Goal: Task Accomplishment & Management: Use online tool/utility

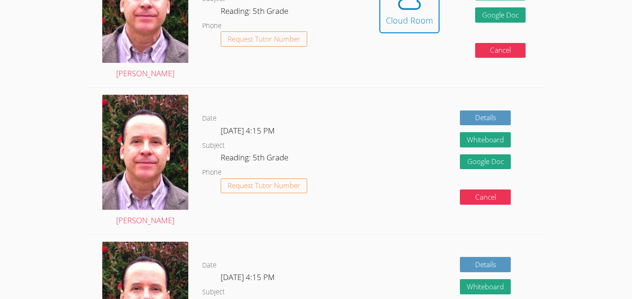
scroll to position [326, 0]
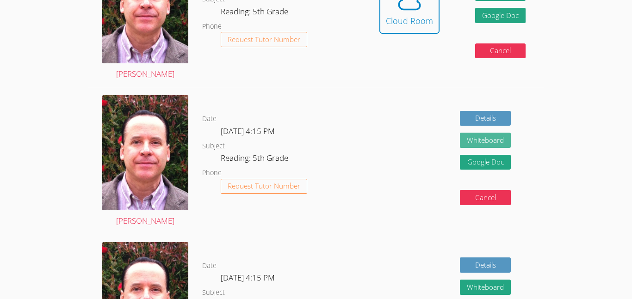
click at [471, 140] on button "Whiteboard" at bounding box center [485, 140] width 51 height 15
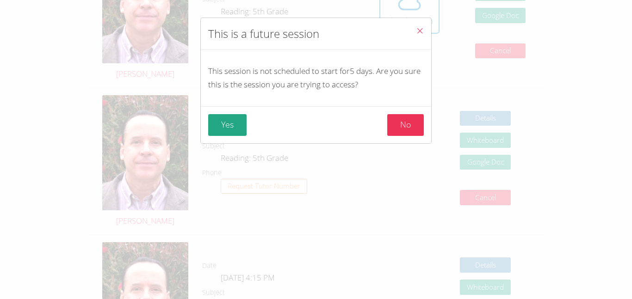
click at [420, 35] on span "Close" at bounding box center [420, 31] width 8 height 11
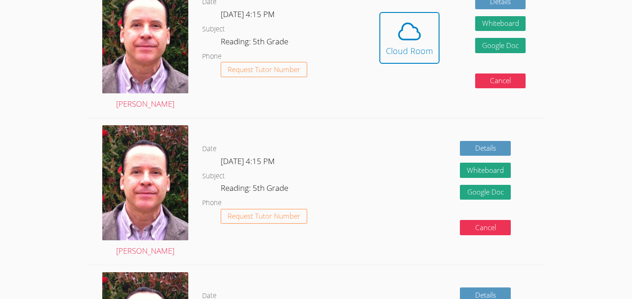
scroll to position [296, 0]
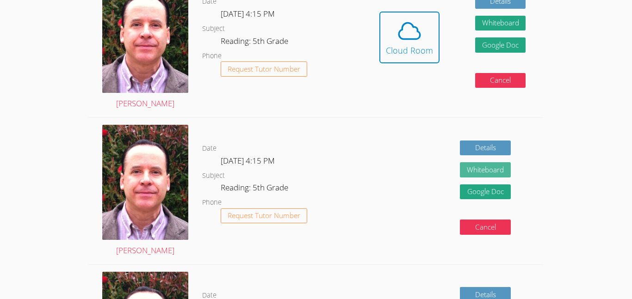
click at [472, 166] on button "Whiteboard" at bounding box center [485, 169] width 51 height 15
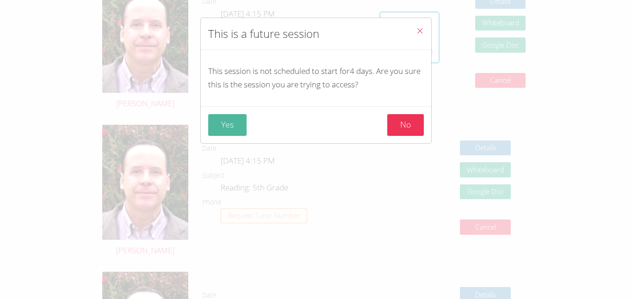
click at [239, 123] on button "Yes" at bounding box center [227, 125] width 38 height 22
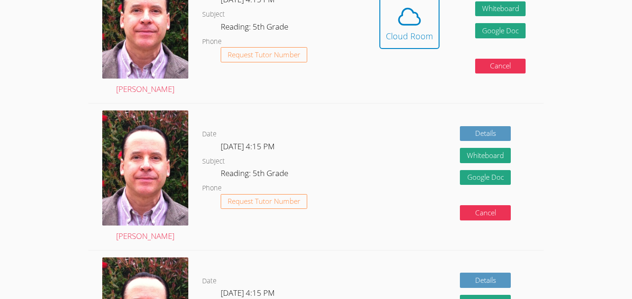
scroll to position [310, 0]
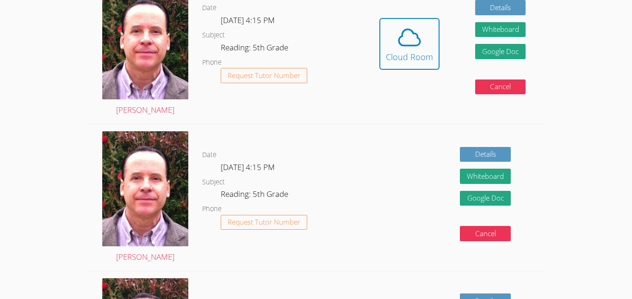
scroll to position [291, 0]
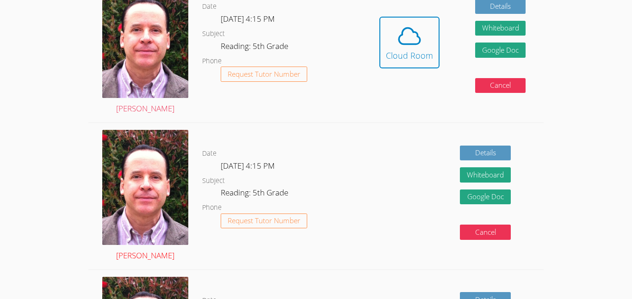
click at [127, 194] on img at bounding box center [145, 187] width 86 height 115
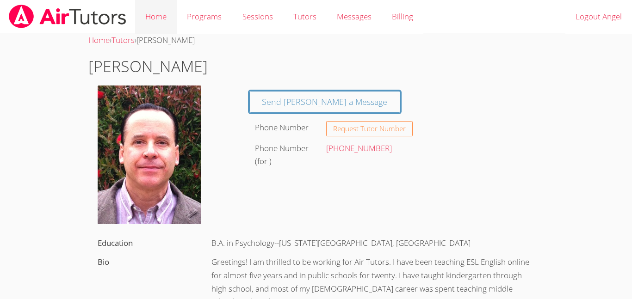
click at [155, 14] on link "Home" at bounding box center [156, 17] width 42 height 34
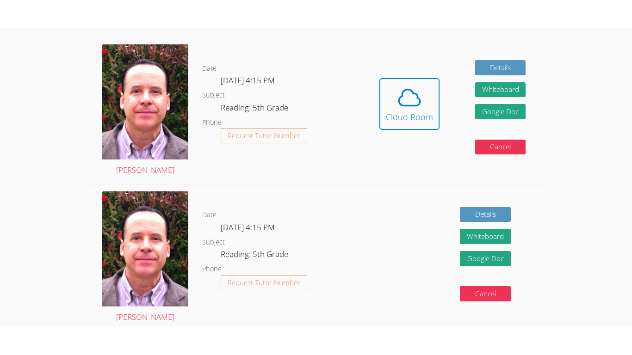
scroll to position [227, 0]
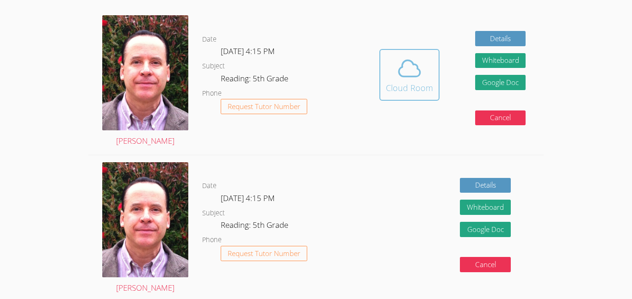
click at [418, 77] on icon at bounding box center [409, 68] width 26 height 26
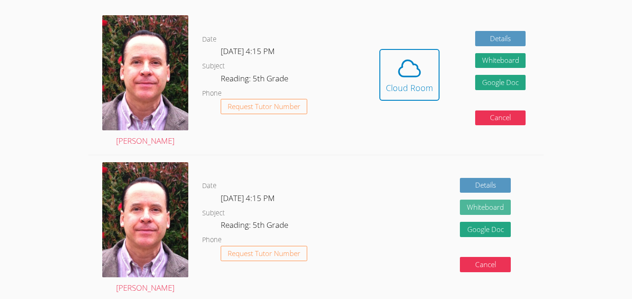
click at [485, 206] on button "Whiteboard" at bounding box center [485, 207] width 51 height 15
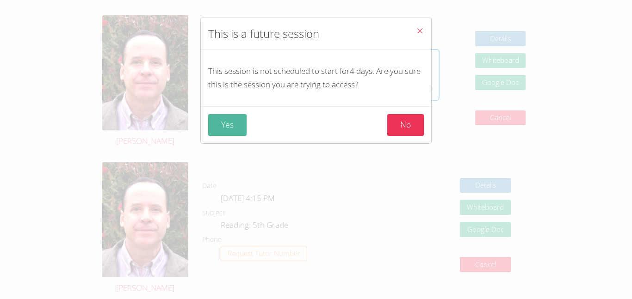
click at [228, 127] on button "Yes" at bounding box center [227, 125] width 38 height 22
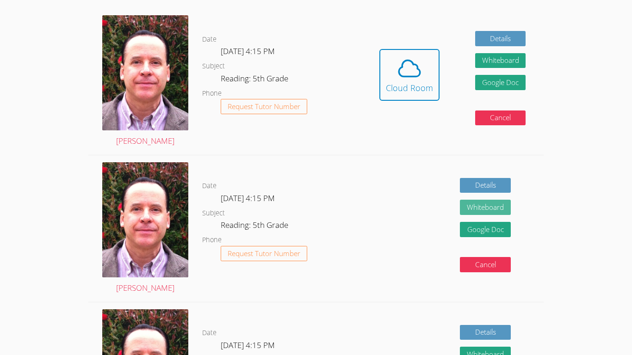
click at [497, 209] on button "Whiteboard" at bounding box center [485, 207] width 51 height 15
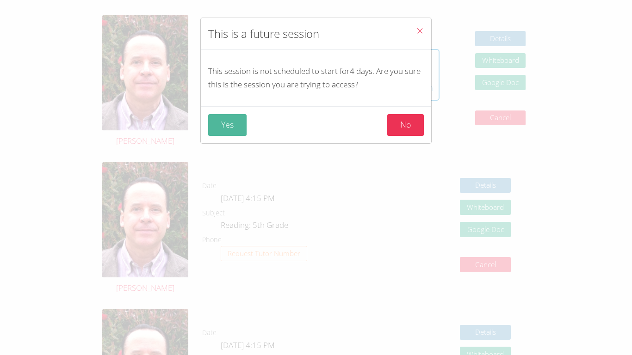
click at [243, 126] on button "Yes" at bounding box center [227, 125] width 38 height 22
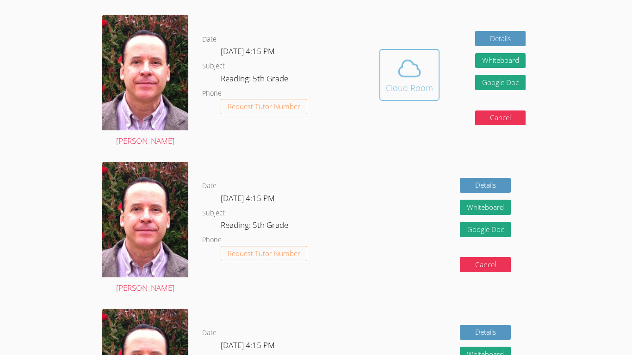
click at [407, 96] on button "Cloud Room" at bounding box center [409, 75] width 60 height 52
click at [501, 203] on button "Whiteboard" at bounding box center [485, 207] width 51 height 15
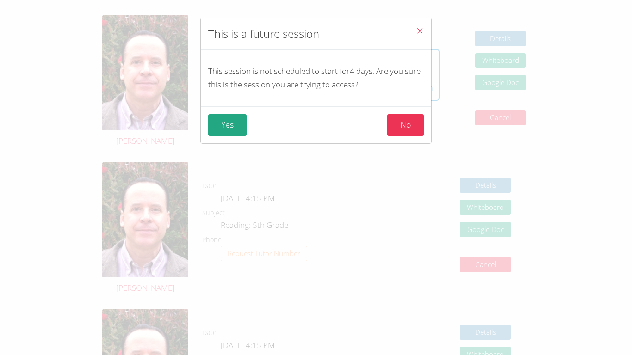
click at [423, 31] on button "Close" at bounding box center [419, 32] width 23 height 28
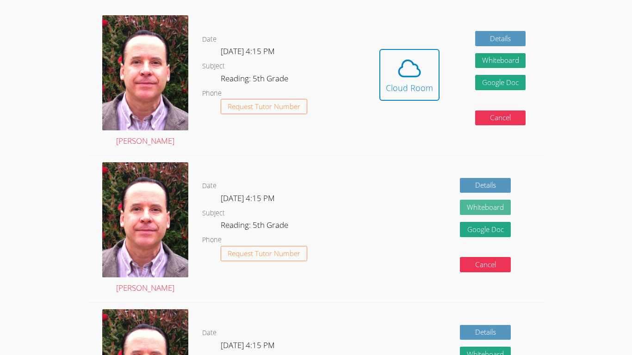
click at [502, 205] on button "Whiteboard" at bounding box center [485, 207] width 51 height 15
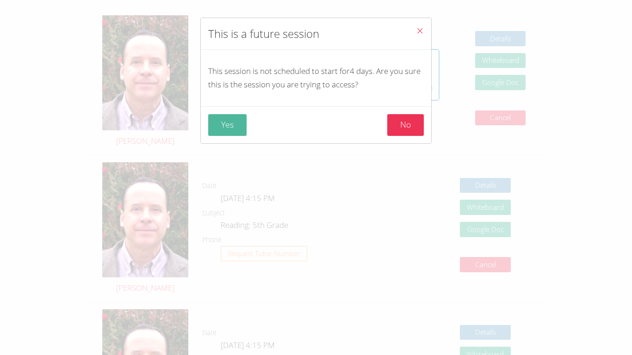
click at [226, 119] on button "Yes" at bounding box center [227, 125] width 38 height 22
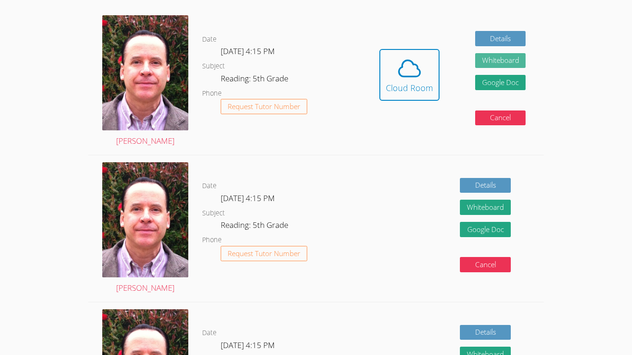
click at [516, 64] on button "Whiteboard" at bounding box center [500, 60] width 51 height 15
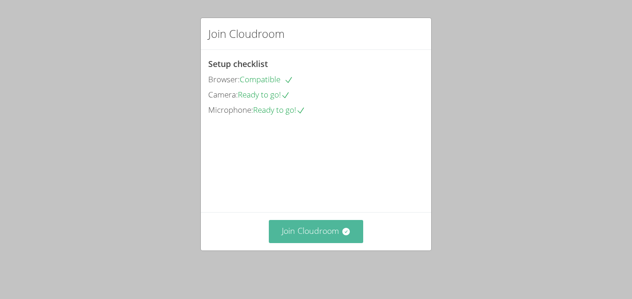
click at [332, 241] on button "Join Cloudroom" at bounding box center [316, 231] width 95 height 23
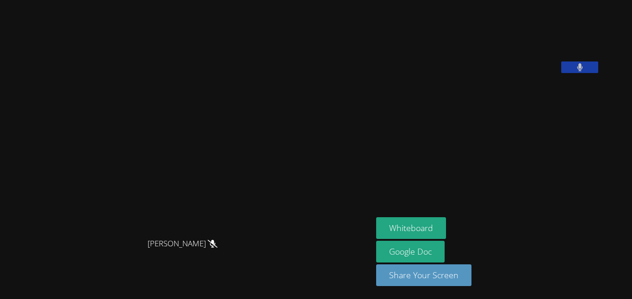
click at [598, 73] on button at bounding box center [579, 67] width 37 height 12
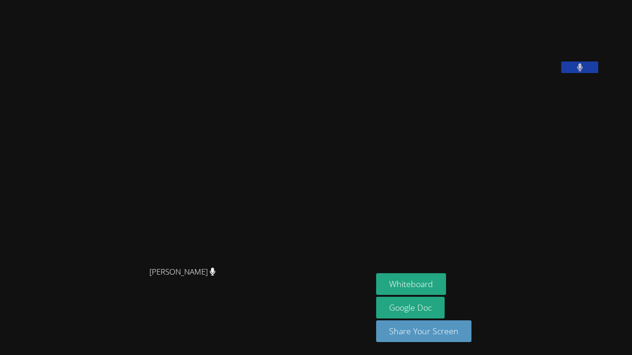
click at [582, 71] on icon at bounding box center [580, 67] width 6 height 8
click at [584, 71] on icon at bounding box center [580, 67] width 10 height 8
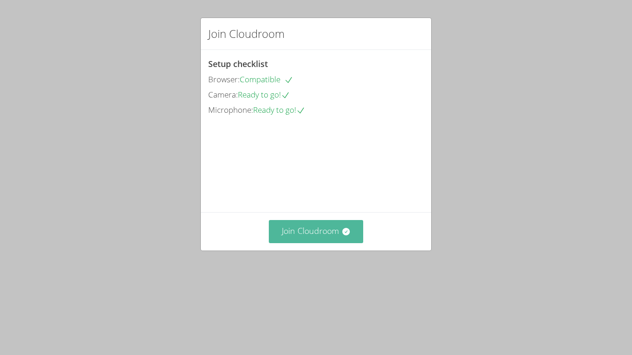
click at [338, 243] on button "Join Cloudroom" at bounding box center [316, 231] width 95 height 23
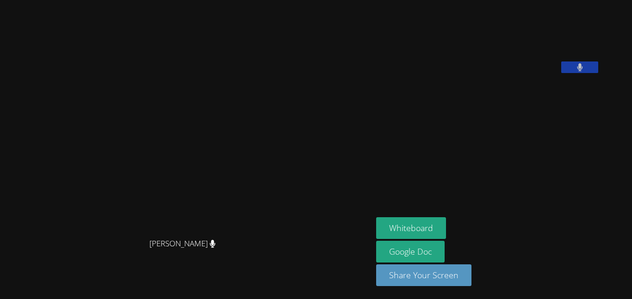
click at [582, 71] on icon at bounding box center [580, 67] width 6 height 8
click at [598, 73] on button at bounding box center [579, 67] width 37 height 12
click at [594, 73] on button at bounding box center [579, 67] width 37 height 12
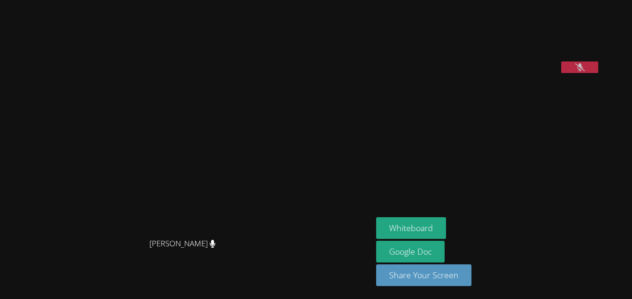
click at [598, 73] on button at bounding box center [579, 67] width 37 height 12
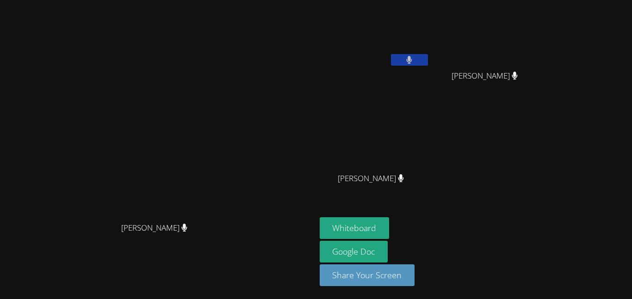
click at [428, 62] on button at bounding box center [409, 60] width 37 height 12
click at [414, 62] on icon at bounding box center [409, 60] width 10 height 8
click at [428, 55] on button at bounding box center [409, 60] width 37 height 12
click at [414, 61] on icon at bounding box center [409, 60] width 10 height 8
click at [428, 61] on button at bounding box center [409, 60] width 37 height 12
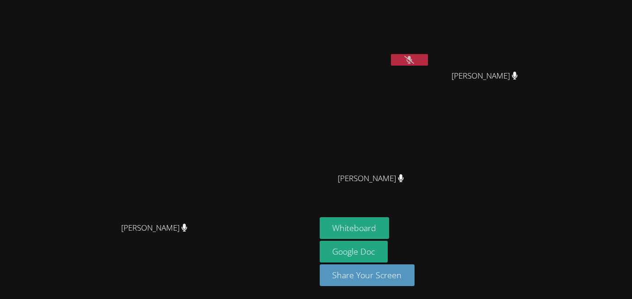
click at [428, 62] on button at bounding box center [409, 60] width 37 height 12
click at [412, 56] on icon at bounding box center [409, 60] width 6 height 8
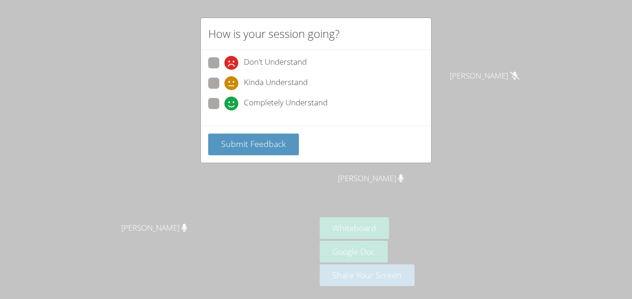
click at [224, 110] on span at bounding box center [224, 110] width 0 height 0
click at [224, 104] on input "Completely Understand" at bounding box center [228, 102] width 8 height 8
radio input "true"
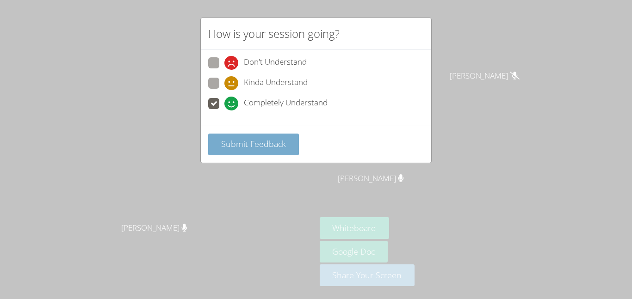
click at [276, 151] on button "Submit Feedback" at bounding box center [253, 145] width 91 height 22
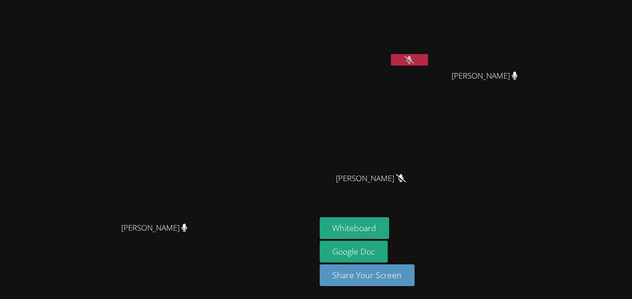
click at [227, 218] on video at bounding box center [157, 130] width 139 height 173
